Goal: Task Accomplishment & Management: Use online tool/utility

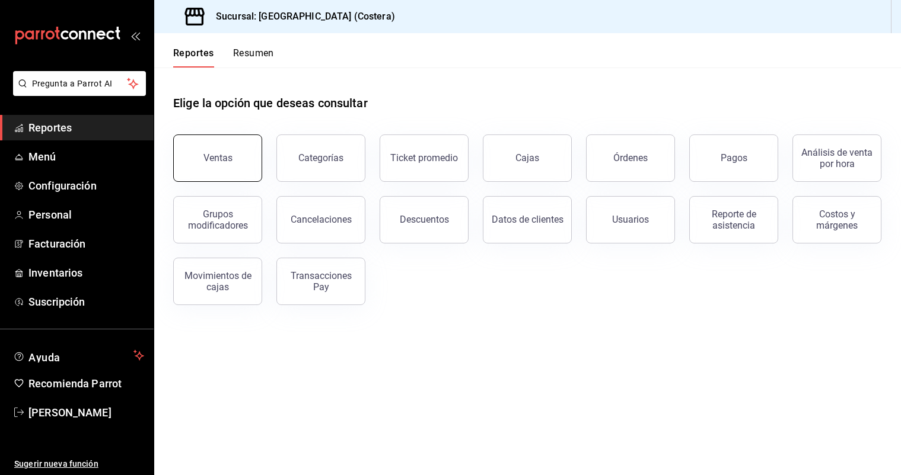
click at [235, 161] on button "Ventas" at bounding box center [217, 158] width 89 height 47
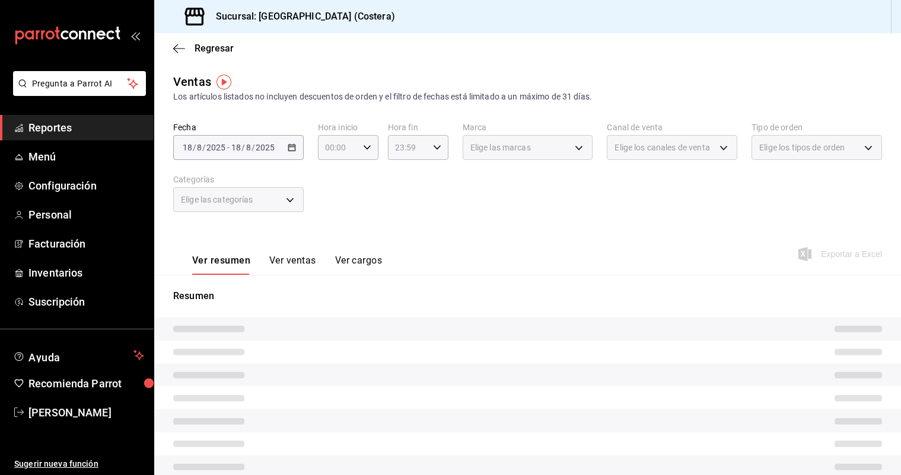
click at [289, 202] on div "Elige las categorías" at bounding box center [238, 199] width 130 height 25
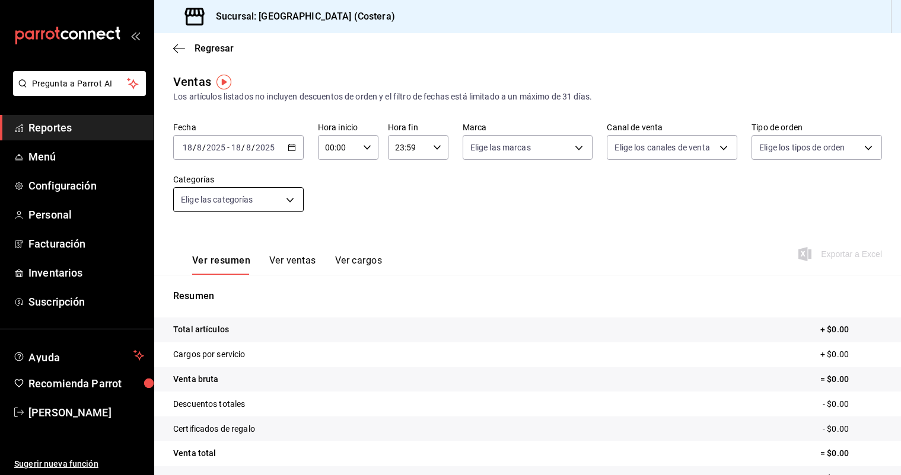
click at [289, 202] on body "Pregunta a Parrot AI Reportes Menú Configuración Personal Facturación Inventari…" at bounding box center [450, 237] width 901 height 475
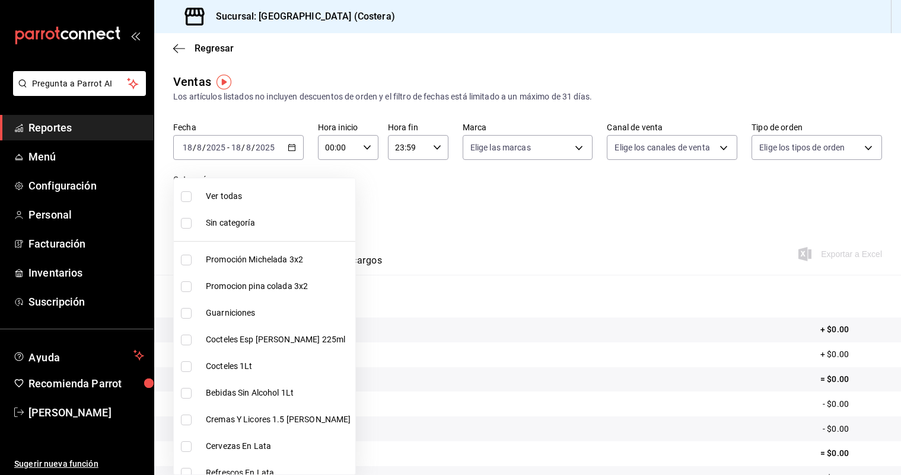
click at [189, 197] on input "checkbox" at bounding box center [186, 196] width 11 height 11
checkbox input "true"
type input "f9973abf-4d50-430f-a3a0-1be1e9b440c3,4500806b-e482-404f-ace7-b7714d25f1ae,b7f0a…"
checkbox input "true"
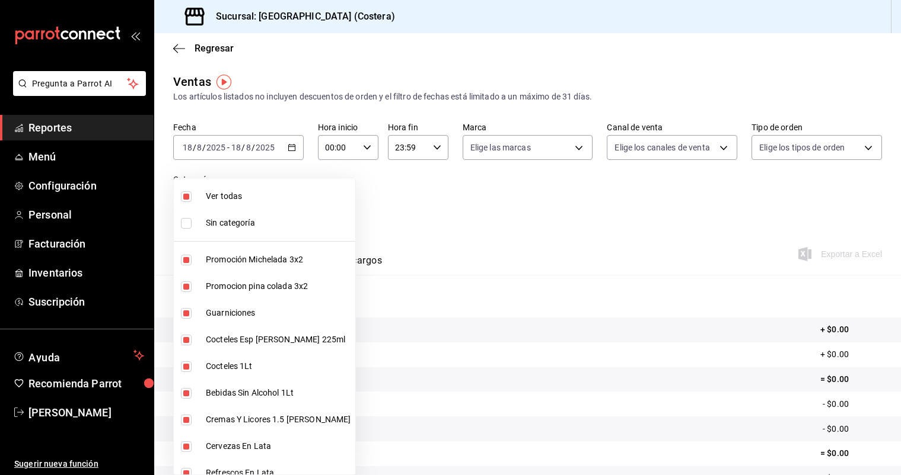
checkbox input "true"
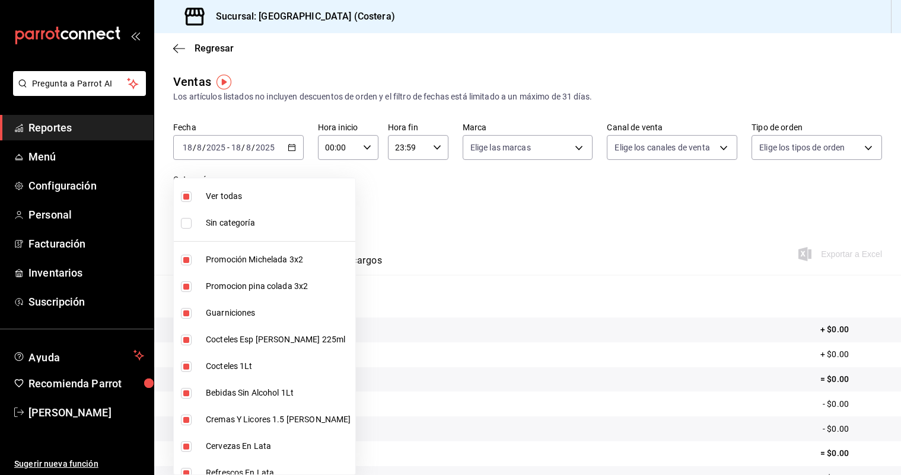
checkbox input "true"
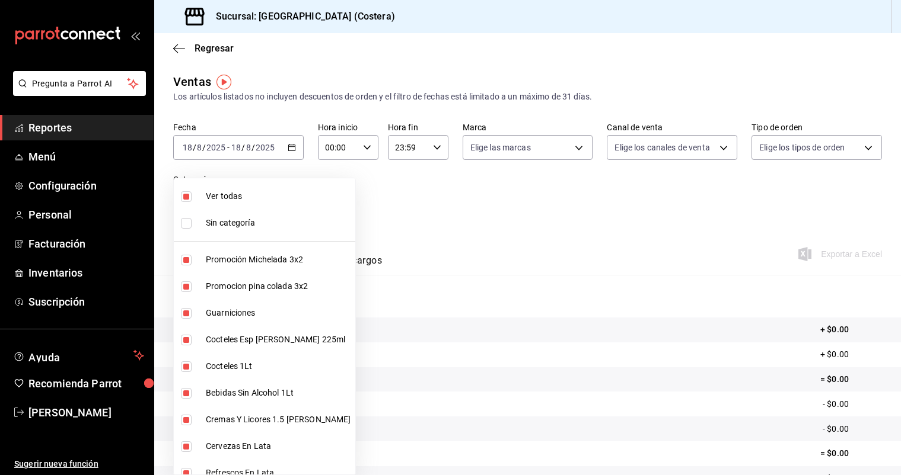
checkbox input "true"
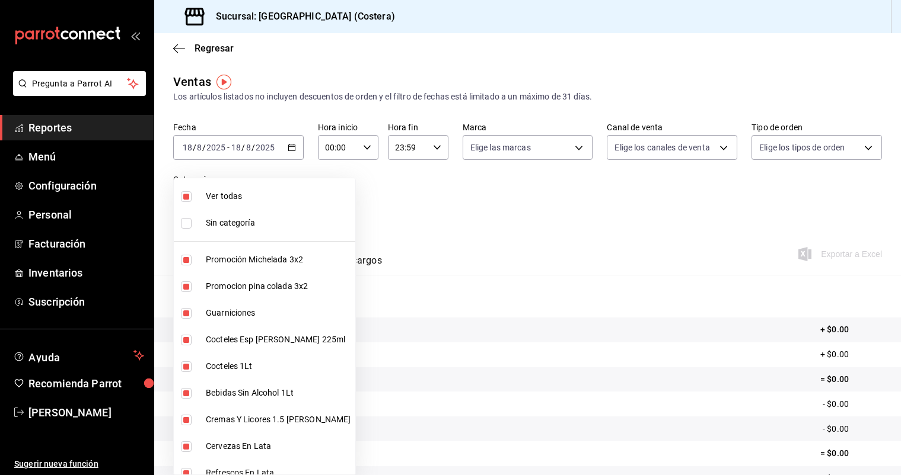
checkbox input "true"
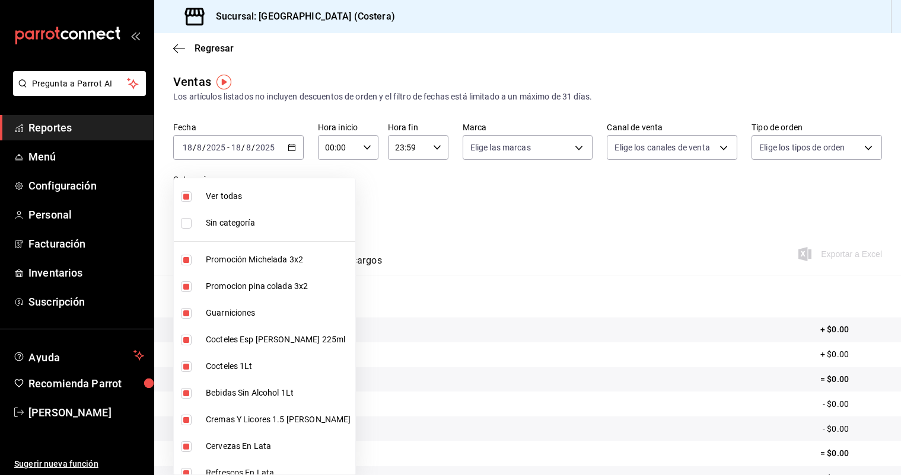
checkbox input "true"
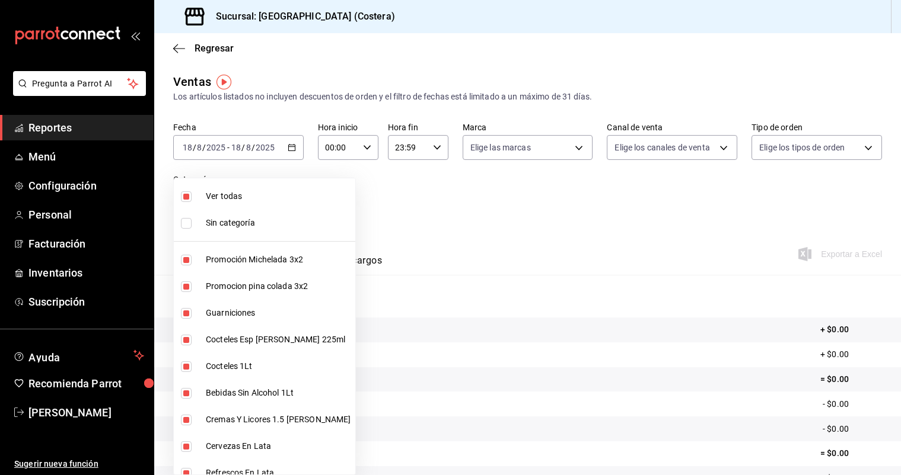
checkbox input "true"
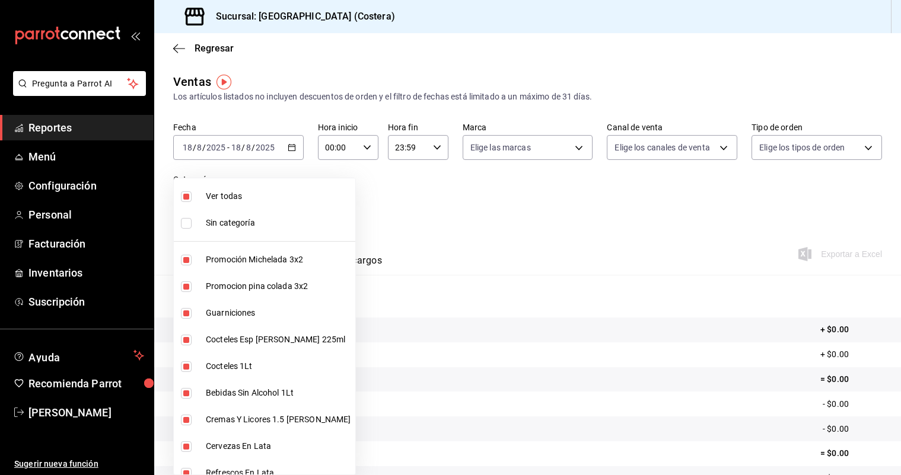
checkbox input "true"
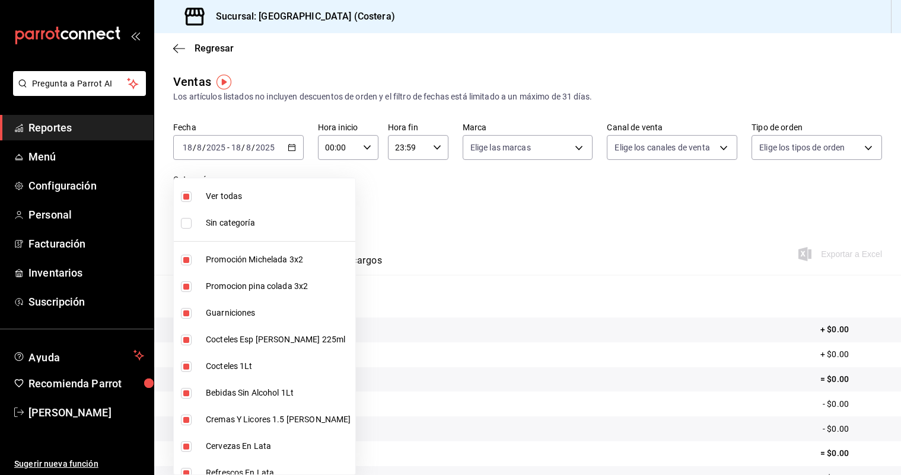
checkbox input "true"
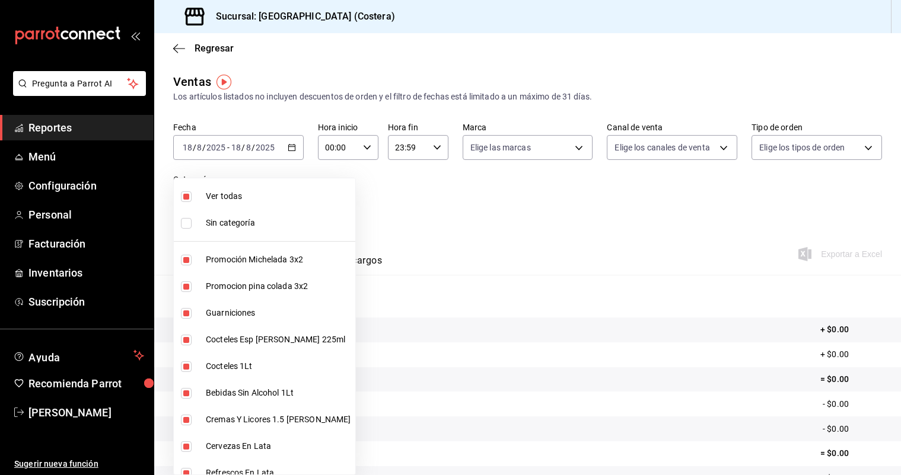
checkbox input "true"
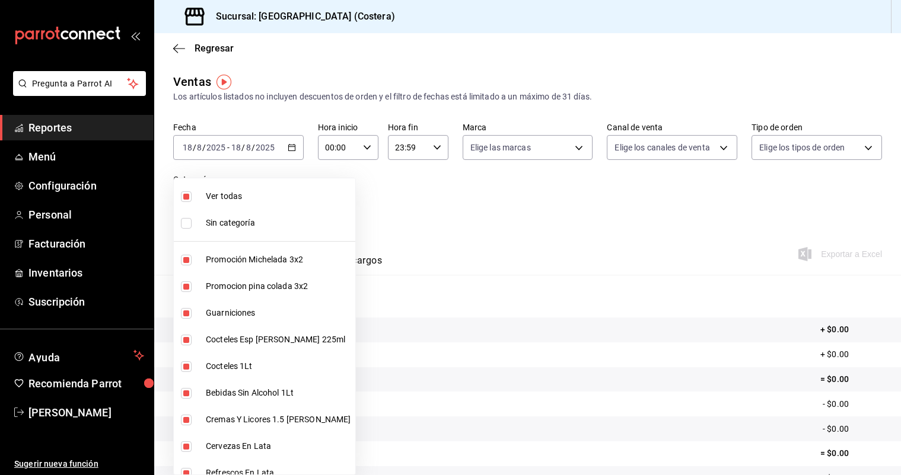
checkbox input "true"
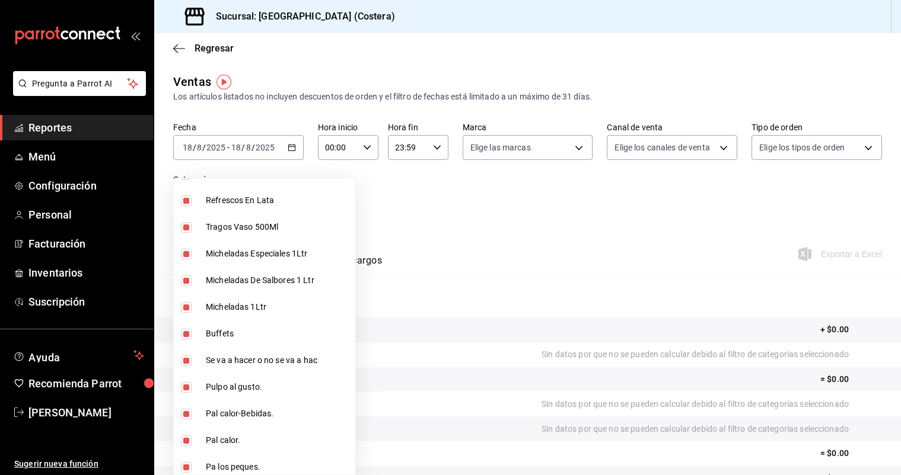
scroll to position [295, 0]
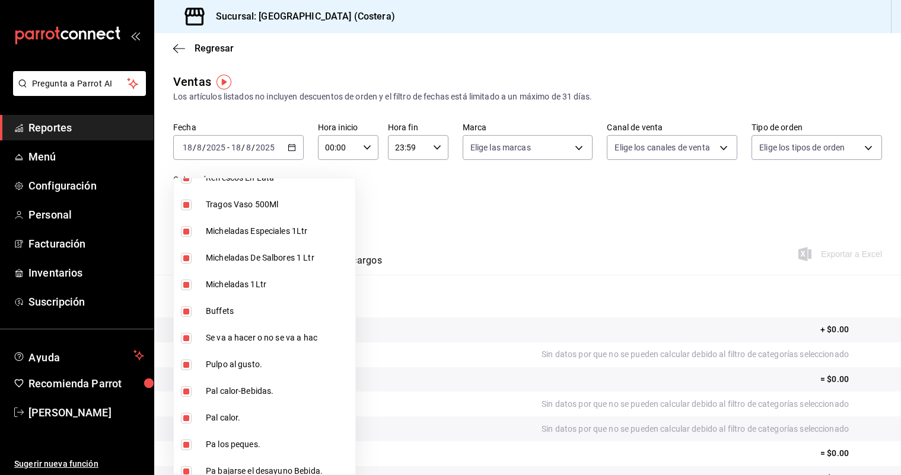
click at [186, 313] on input "checkbox" at bounding box center [186, 312] width 11 height 11
checkbox input "false"
type input "f9973abf-4d50-430f-a3a0-1be1e9b440c3,4500806b-e482-404f-ace7-b7714d25f1ae,b7f0a…"
checkbox input "false"
click at [281, 149] on div at bounding box center [450, 237] width 901 height 475
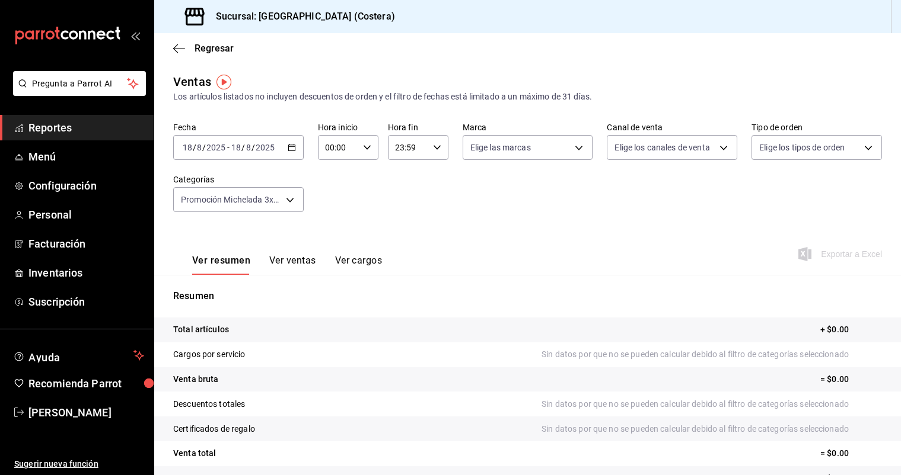
click at [285, 147] on div "2025-08-18 18 / 8 / 2025 - 2025-08-18 18 / 8 / 2025" at bounding box center [238, 147] width 130 height 25
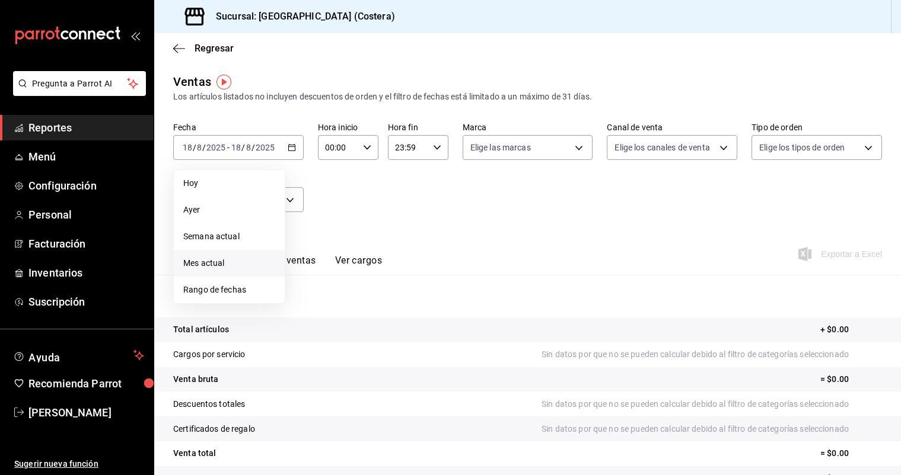
click at [199, 266] on span "Mes actual" at bounding box center [229, 263] width 92 height 12
